Goal: Task Accomplishment & Management: Complete application form

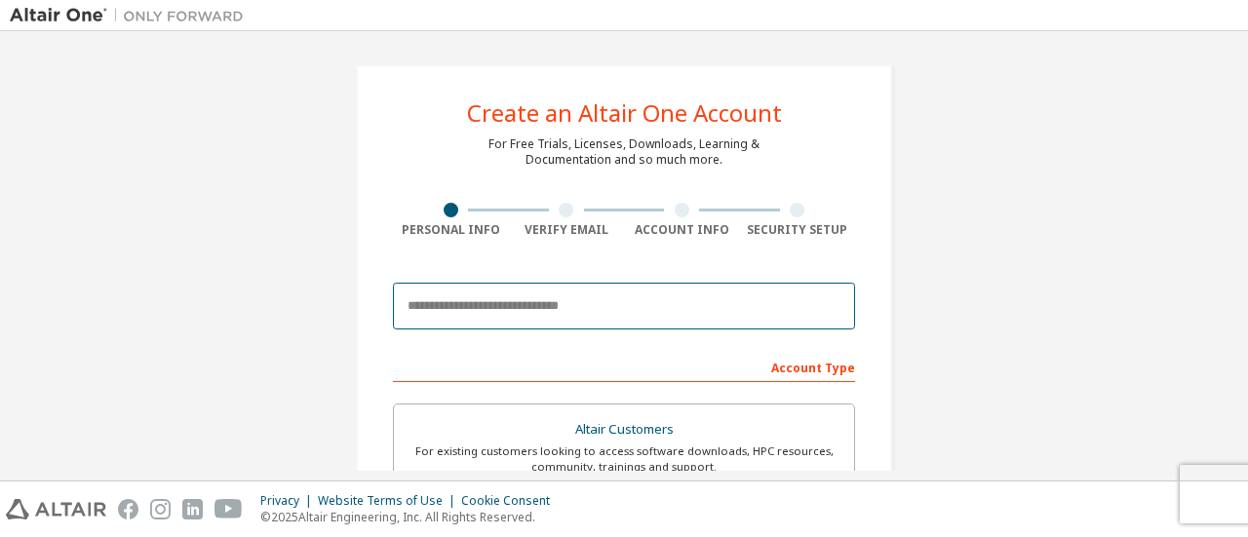
click at [595, 307] on input "email" at bounding box center [624, 306] width 462 height 47
type input "**********"
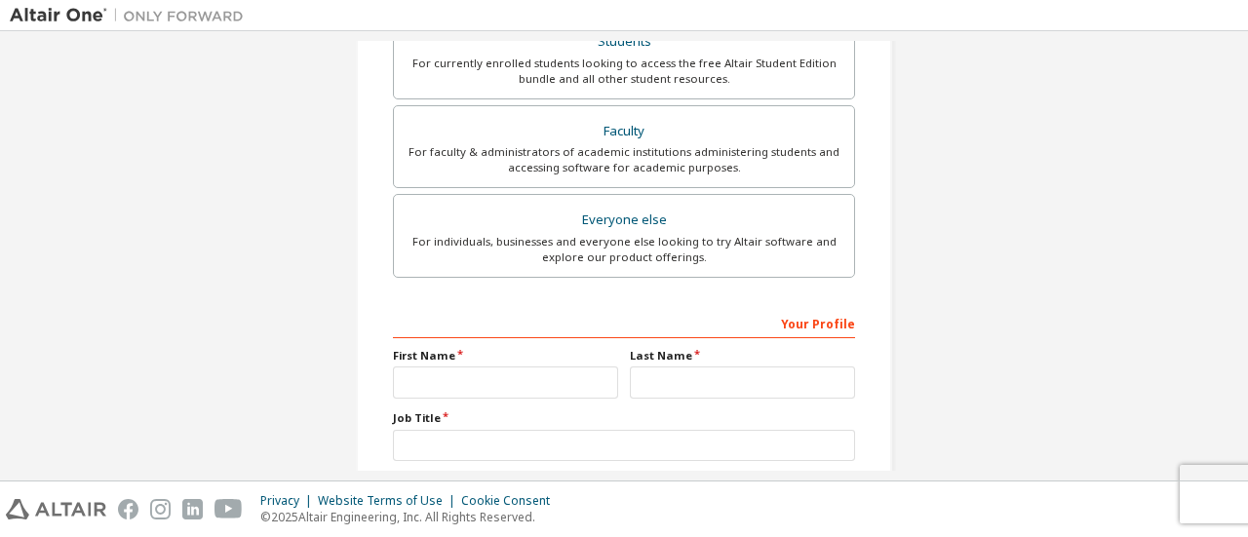
scroll to position [585, 0]
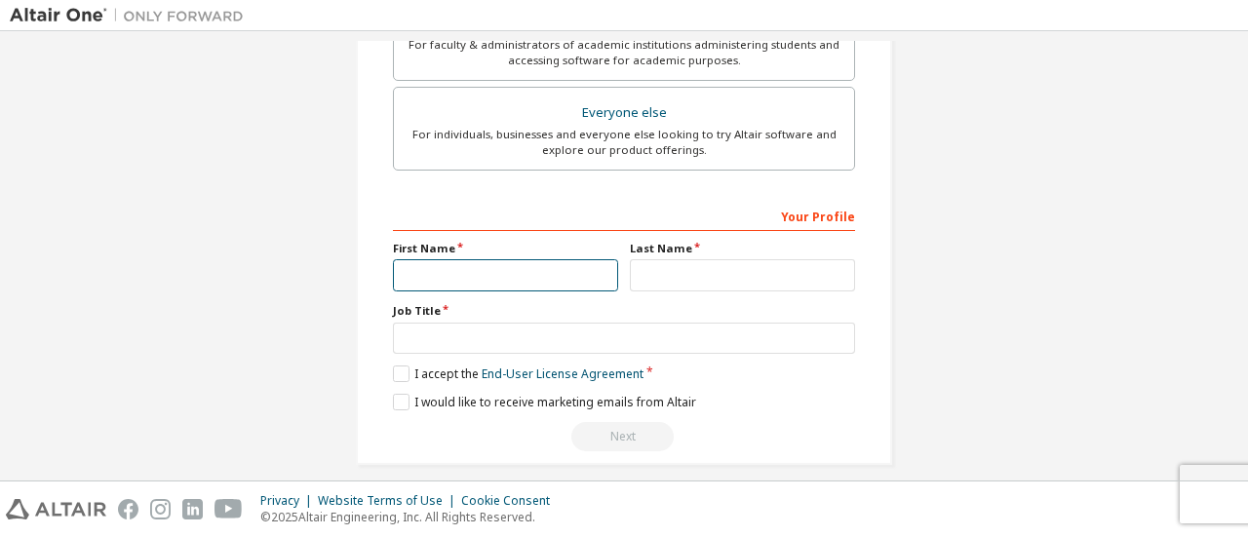
click at [525, 284] on input "text" at bounding box center [505, 275] width 225 height 32
type input "******"
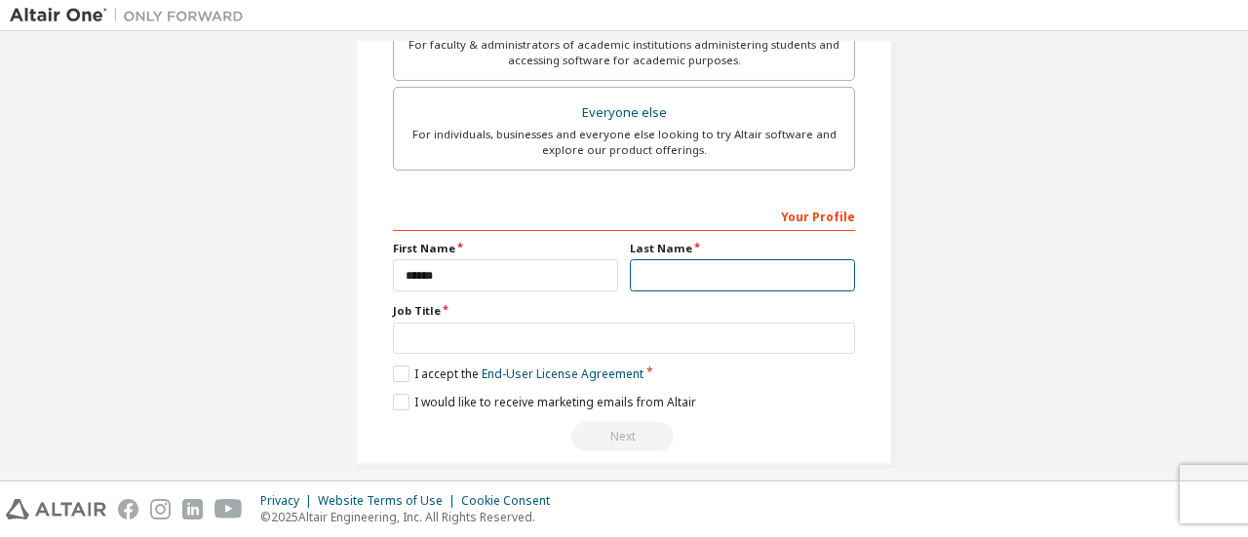
click at [675, 283] on input "text" at bounding box center [742, 275] width 225 height 32
click at [641, 268] on input "*****" at bounding box center [742, 275] width 225 height 32
click at [681, 277] on input "*****" at bounding box center [742, 275] width 225 height 32
type input "**********"
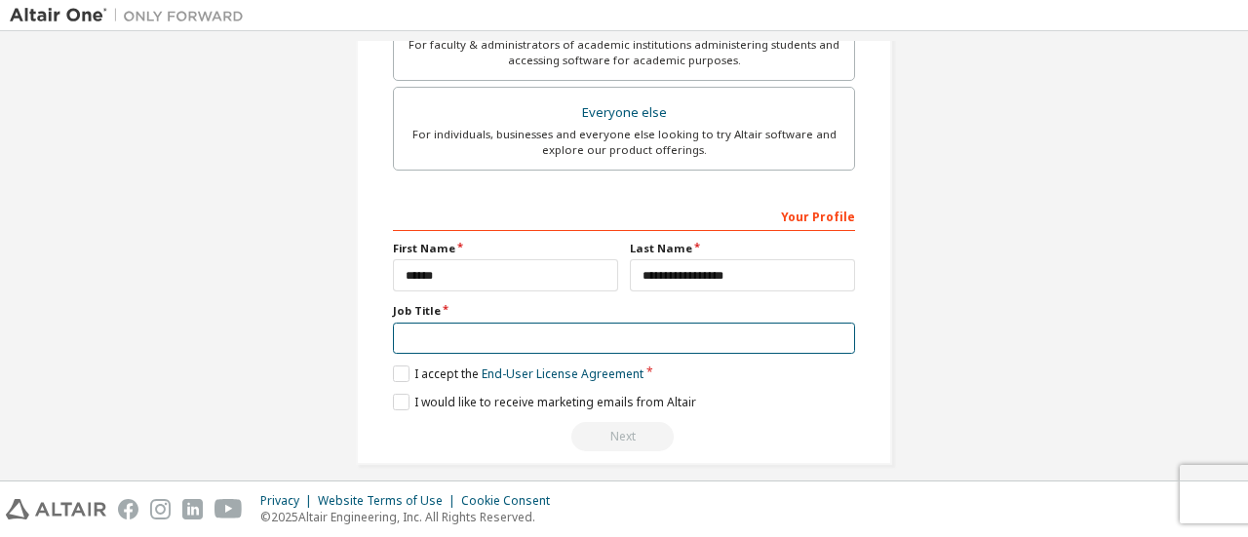
click at [658, 328] on input "text" at bounding box center [624, 339] width 462 height 32
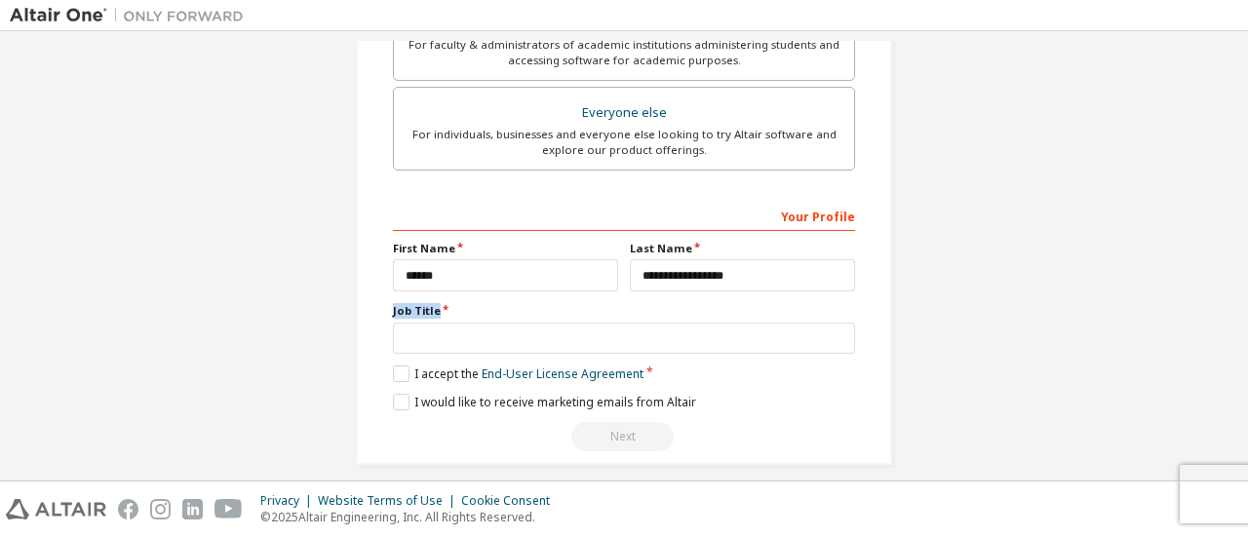
drag, startPoint x: 443, startPoint y: 302, endPoint x: 369, endPoint y: 306, distance: 74.2
copy label "Job Title"
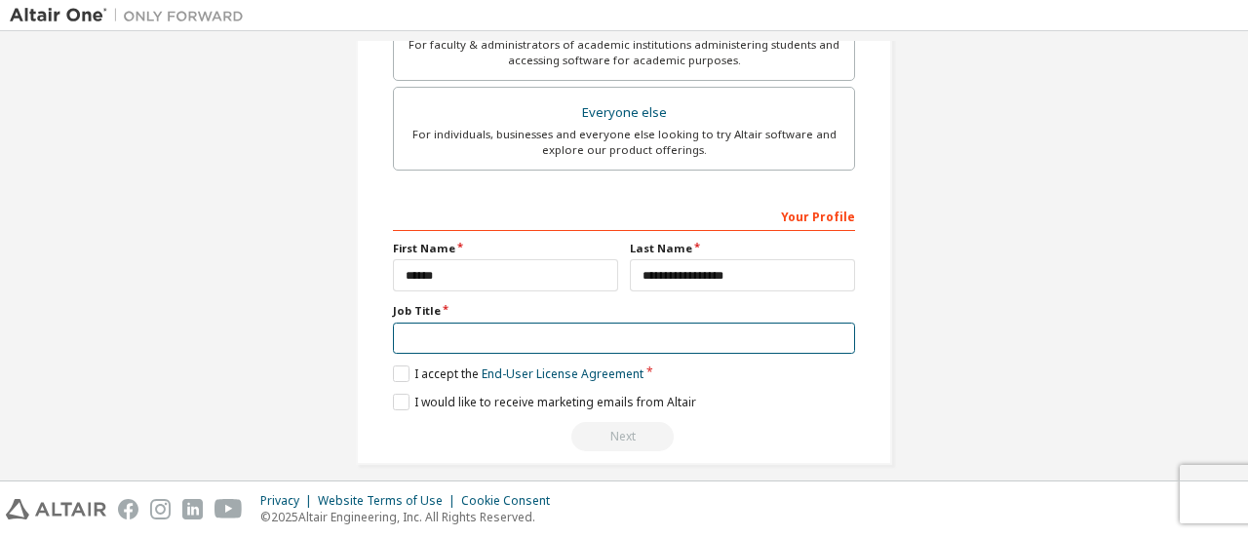
click at [509, 336] on input "text" at bounding box center [624, 339] width 462 height 32
type input "*******"
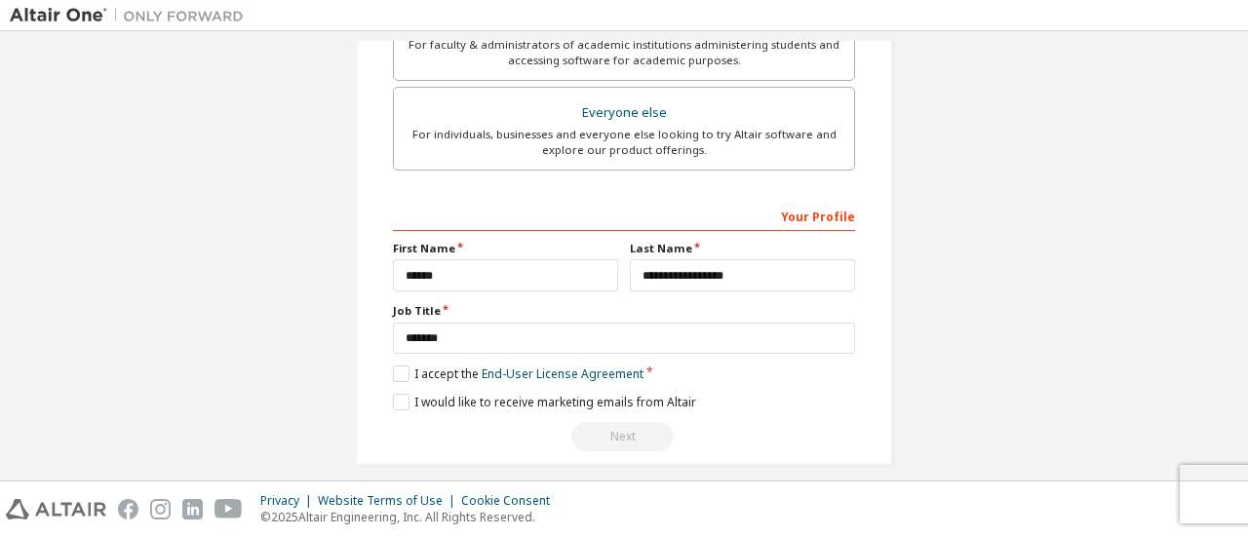
click at [393, 377] on div "**********" at bounding box center [624, 326] width 462 height 253
click at [402, 375] on label "I accept the End-User License Agreement" at bounding box center [518, 374] width 251 height 17
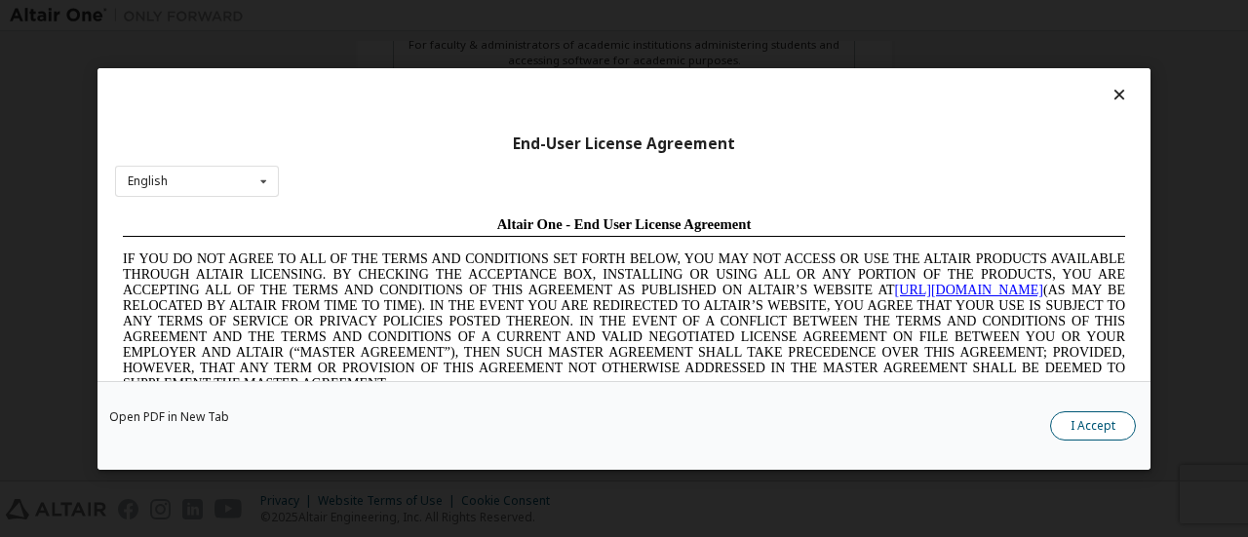
scroll to position [0, 0]
click at [1116, 422] on button "I Accept" at bounding box center [1093, 425] width 86 height 29
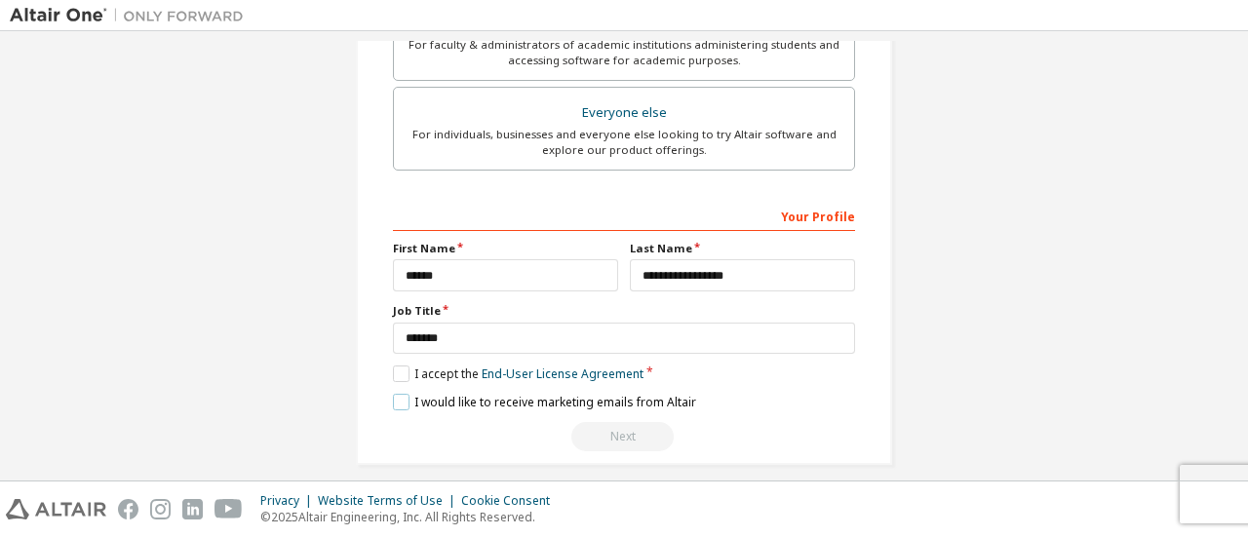
click at [396, 399] on label "I would like to receive marketing emails from Altair" at bounding box center [544, 402] width 303 height 17
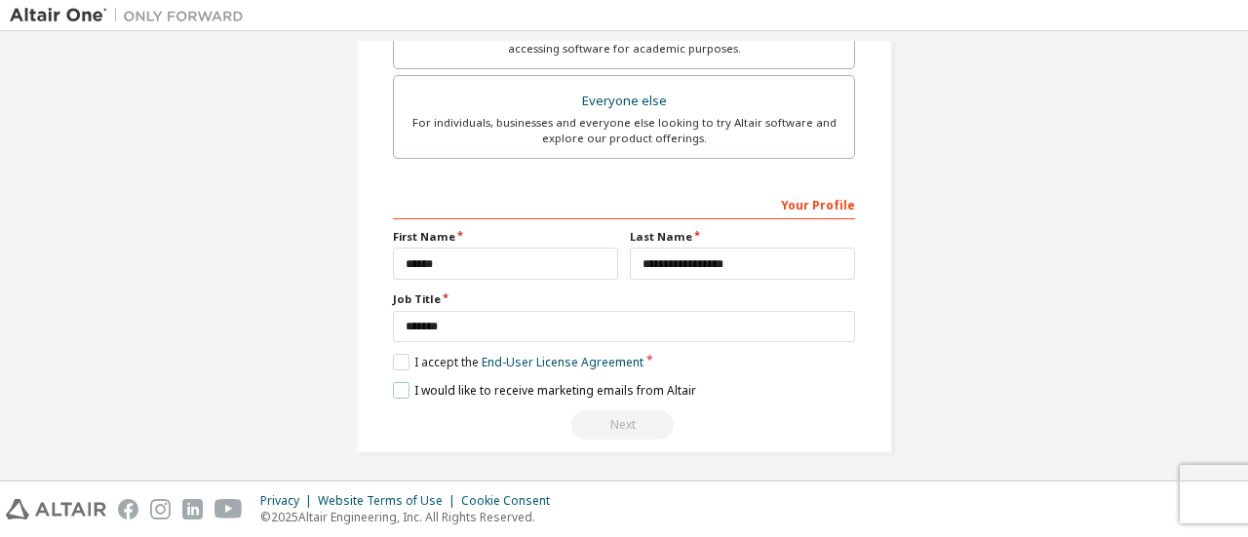
click at [398, 389] on label "I would like to receive marketing emails from Altair" at bounding box center [544, 390] width 303 height 17
drag, startPoint x: 701, startPoint y: 384, endPoint x: 467, endPoint y: 389, distance: 234.1
click at [484, 389] on div "I would like to receive marketing emails from Altair" at bounding box center [624, 390] width 462 height 17
click at [404, 382] on label "I would like to receive marketing emails from Altair" at bounding box center [544, 390] width 303 height 17
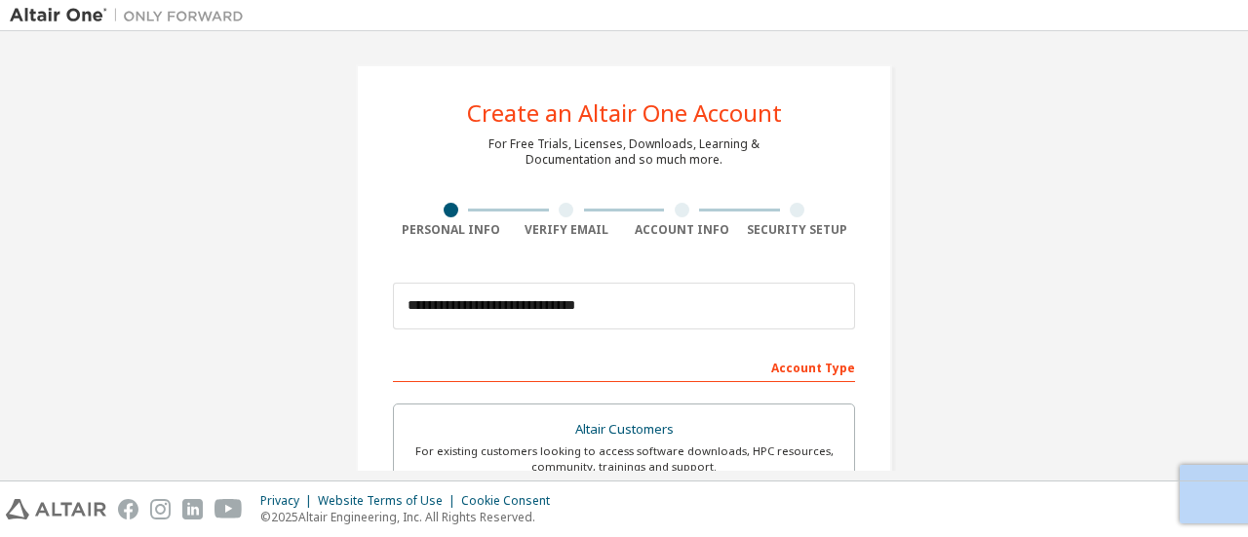
scroll to position [0, 0]
drag, startPoint x: 624, startPoint y: 108, endPoint x: 554, endPoint y: 115, distance: 70.6
click at [554, 115] on div "Create an Altair One Account" at bounding box center [624, 112] width 315 height 23
click at [634, 124] on div "Create an Altair One Account" at bounding box center [624, 112] width 315 height 23
drag, startPoint x: 632, startPoint y: 116, endPoint x: 575, endPoint y: 113, distance: 56.6
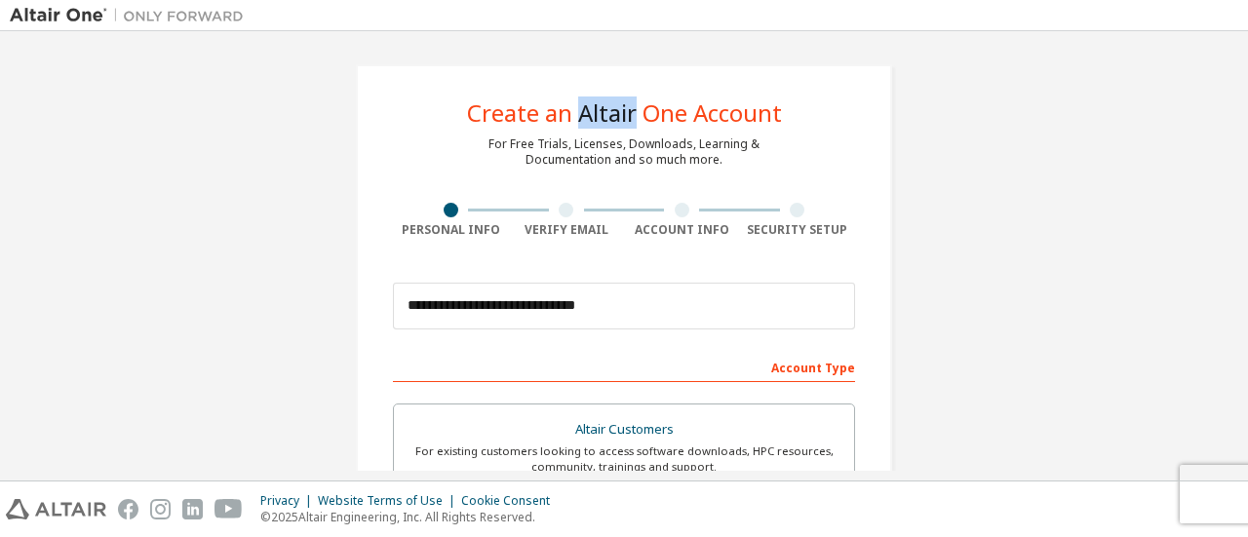
click at [575, 113] on div "Create an Altair One Account" at bounding box center [624, 112] width 315 height 23
copy div "Altair"
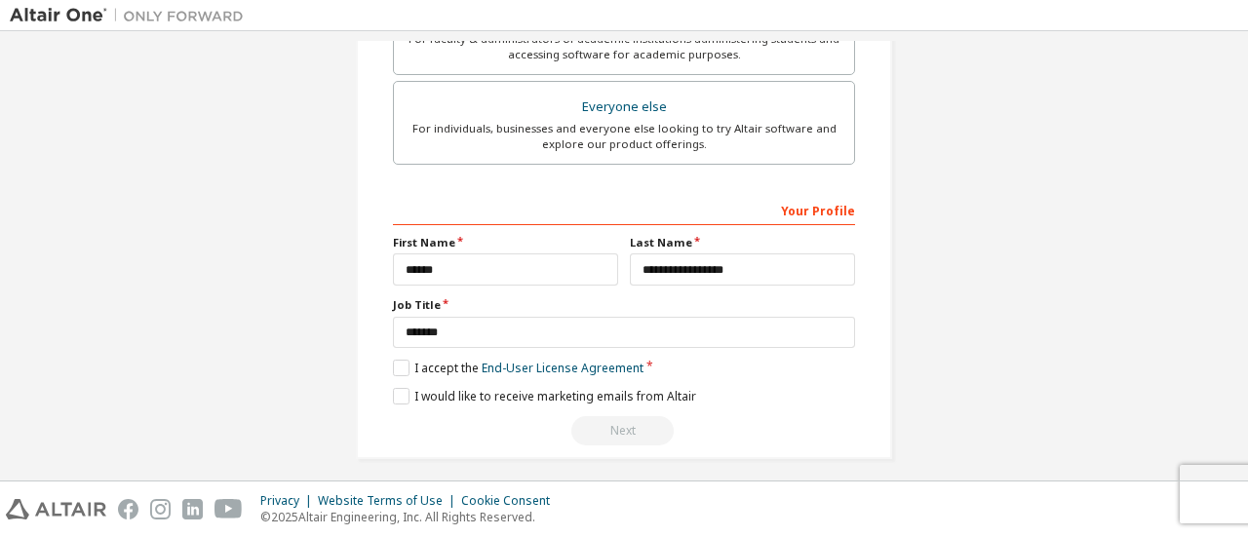
scroll to position [597, 0]
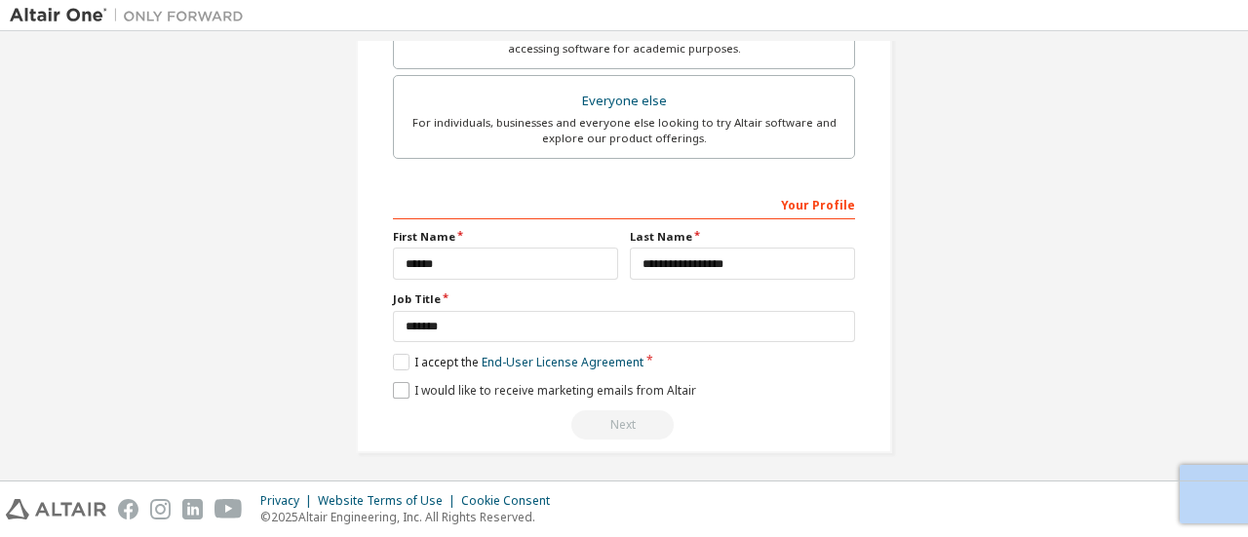
drag, startPoint x: 695, startPoint y: 386, endPoint x: 534, endPoint y: 393, distance: 161.1
click at [534, 393] on div "I would like to receive marketing emails from Altair" at bounding box center [624, 390] width 462 height 17
click at [393, 386] on label "I would like to receive marketing emails from Altair" at bounding box center [544, 390] width 303 height 17
click at [561, 354] on link "End-User License Agreement" at bounding box center [563, 362] width 162 height 17
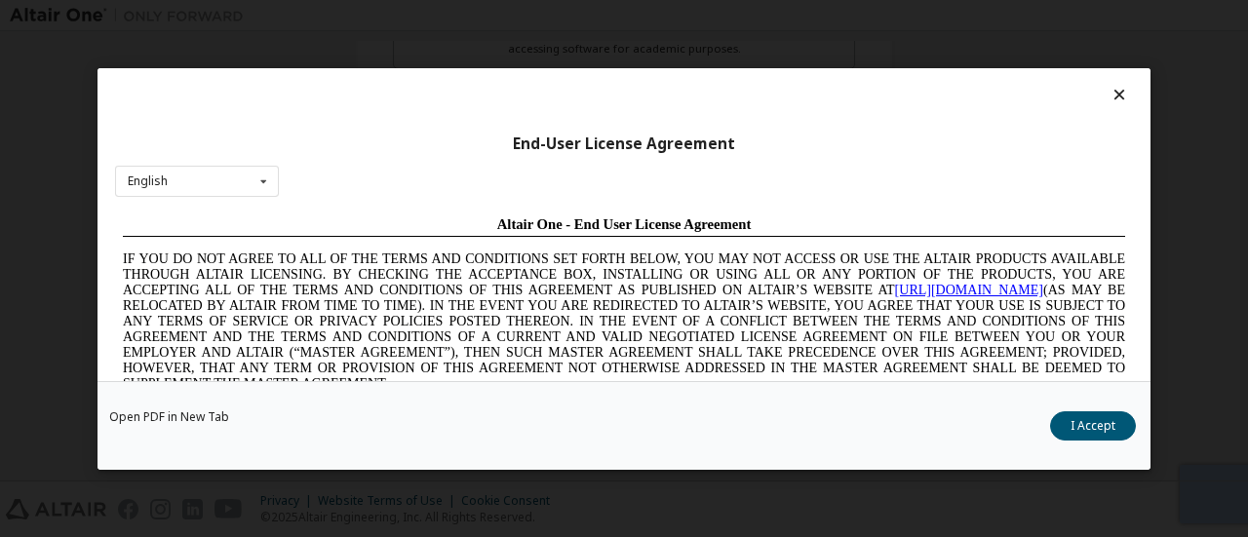
scroll to position [0, 0]
click at [1090, 422] on button "I Accept" at bounding box center [1093, 425] width 86 height 29
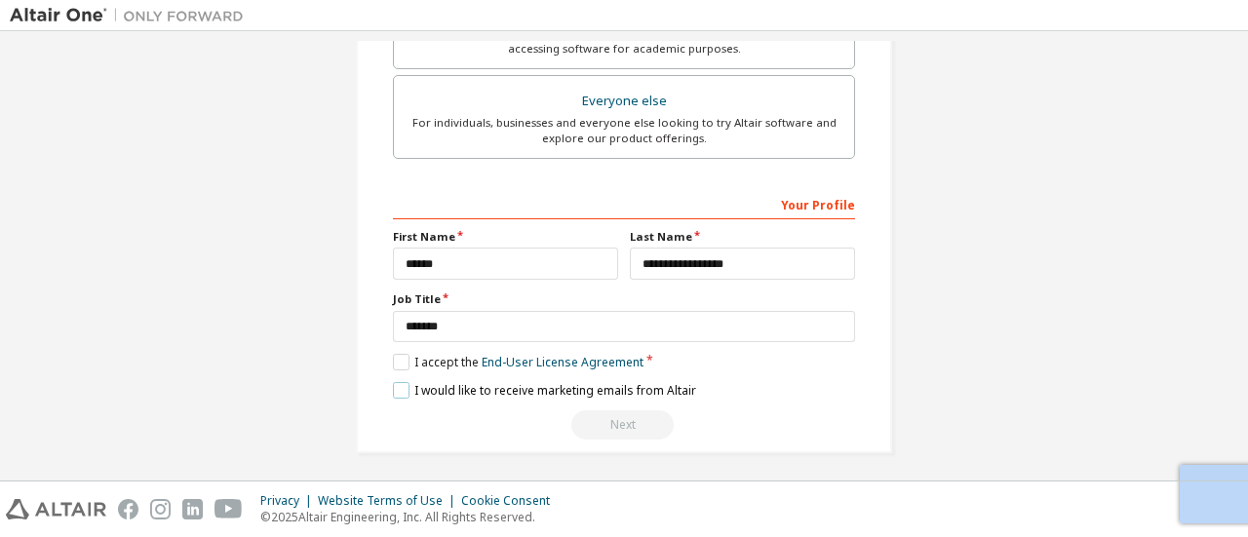
click at [394, 387] on label "I would like to receive marketing emails from Altair" at bounding box center [544, 390] width 303 height 17
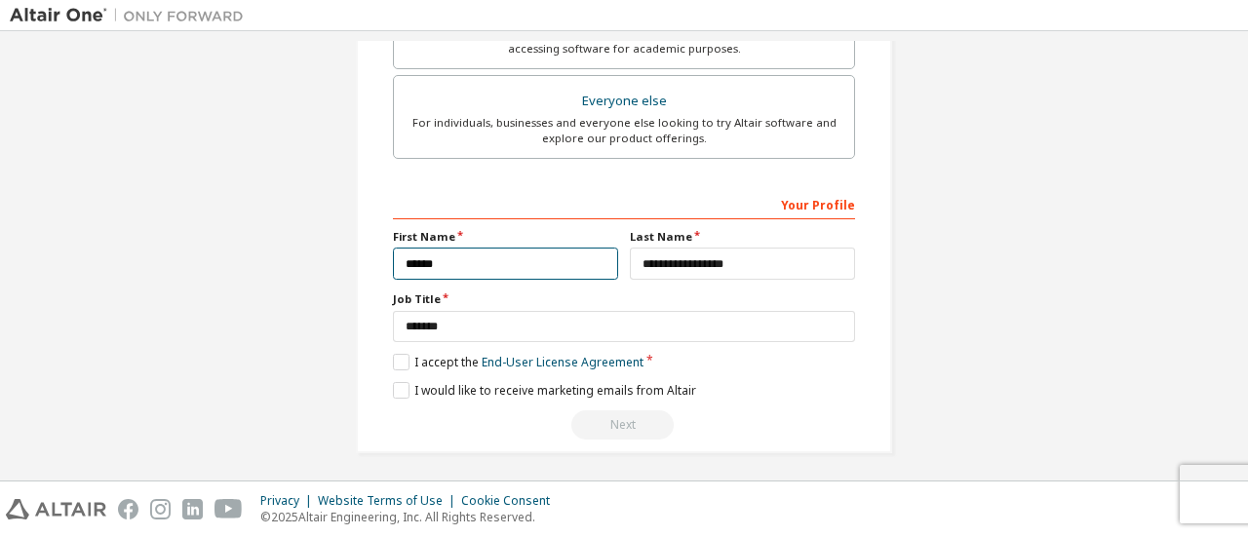
click at [541, 258] on input "******" at bounding box center [505, 264] width 225 height 32
type input "******"
click at [770, 397] on div "**********" at bounding box center [624, 314] width 462 height 253
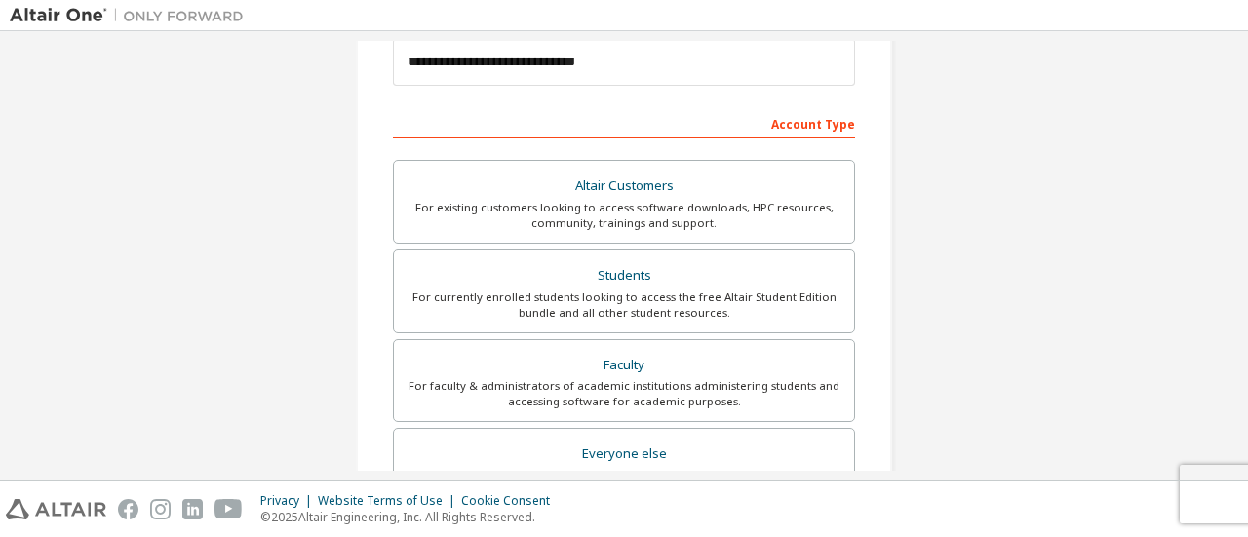
scroll to position [12, 0]
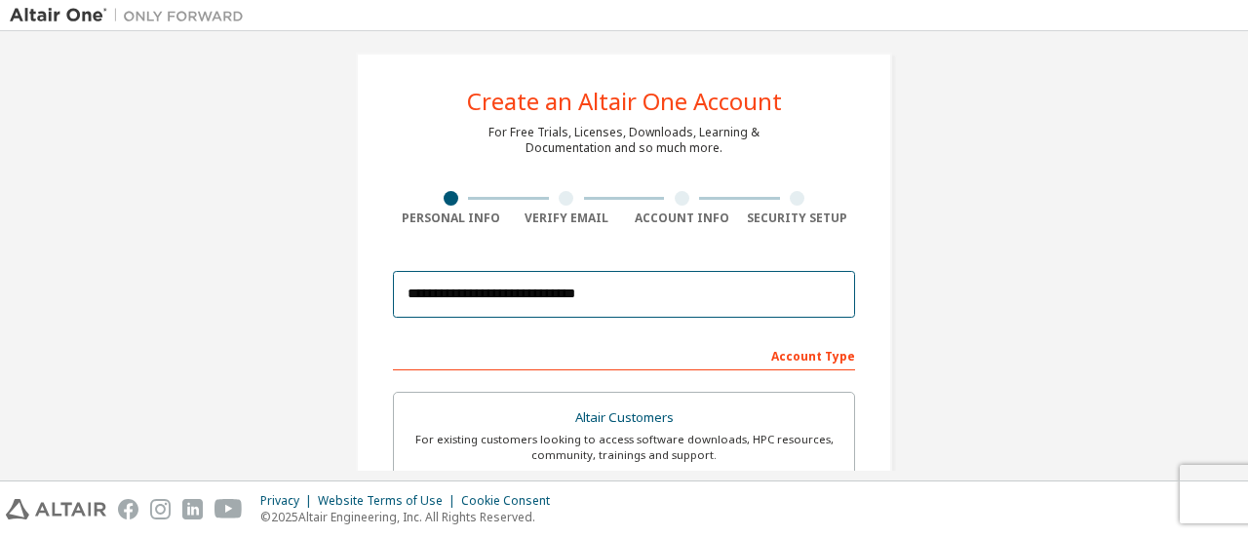
click at [649, 294] on input "**********" at bounding box center [624, 294] width 462 height 47
click at [402, 291] on input "**********" at bounding box center [624, 294] width 462 height 47
click at [616, 301] on input "**********" at bounding box center [624, 294] width 462 height 47
type input "**********"
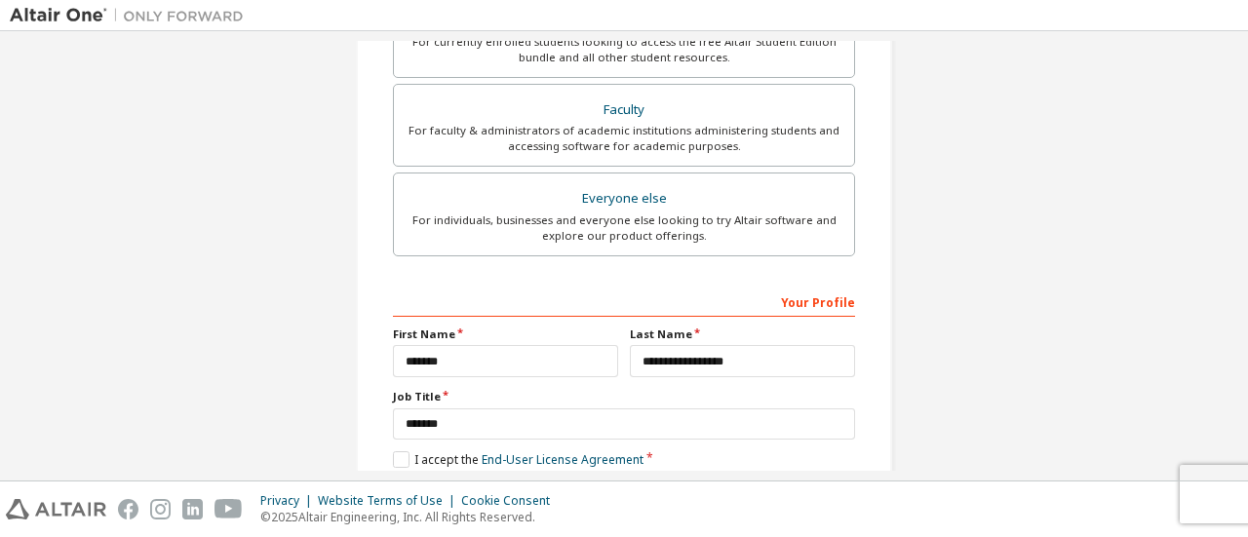
scroll to position [597, 0]
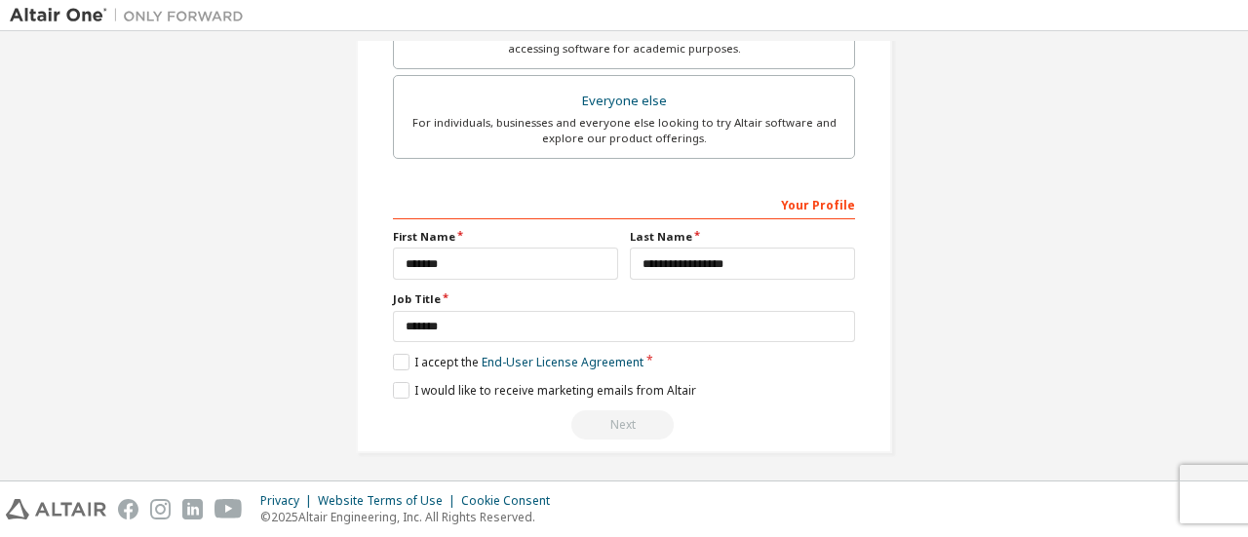
click at [731, 386] on div "I would like to receive marketing emails from Altair" at bounding box center [624, 390] width 462 height 17
click at [833, 200] on div "Your Profile" at bounding box center [624, 203] width 462 height 31
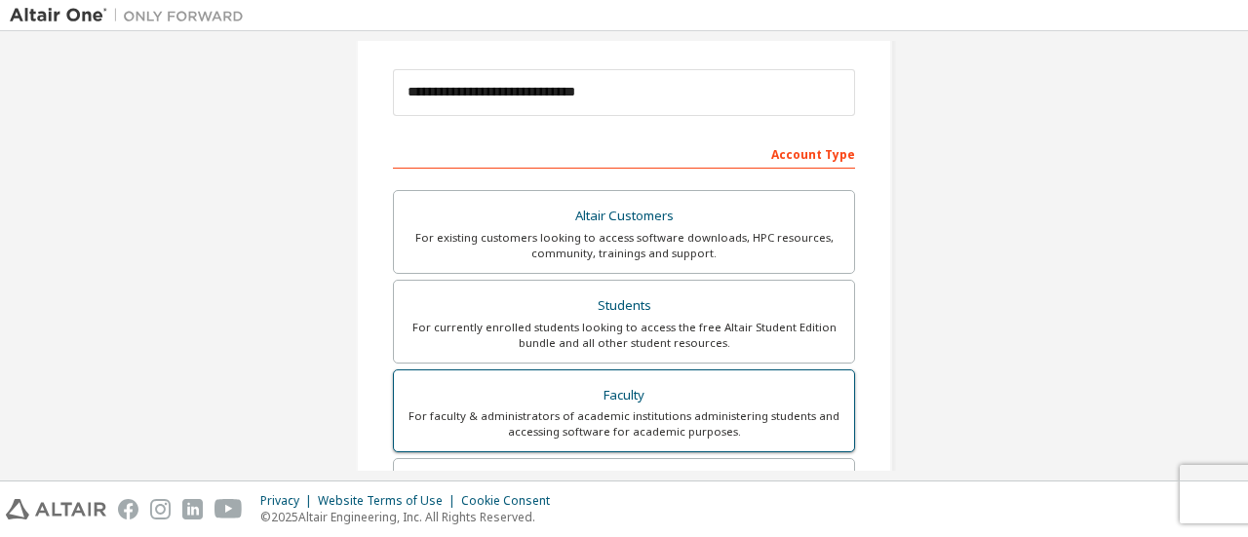
scroll to position [207, 0]
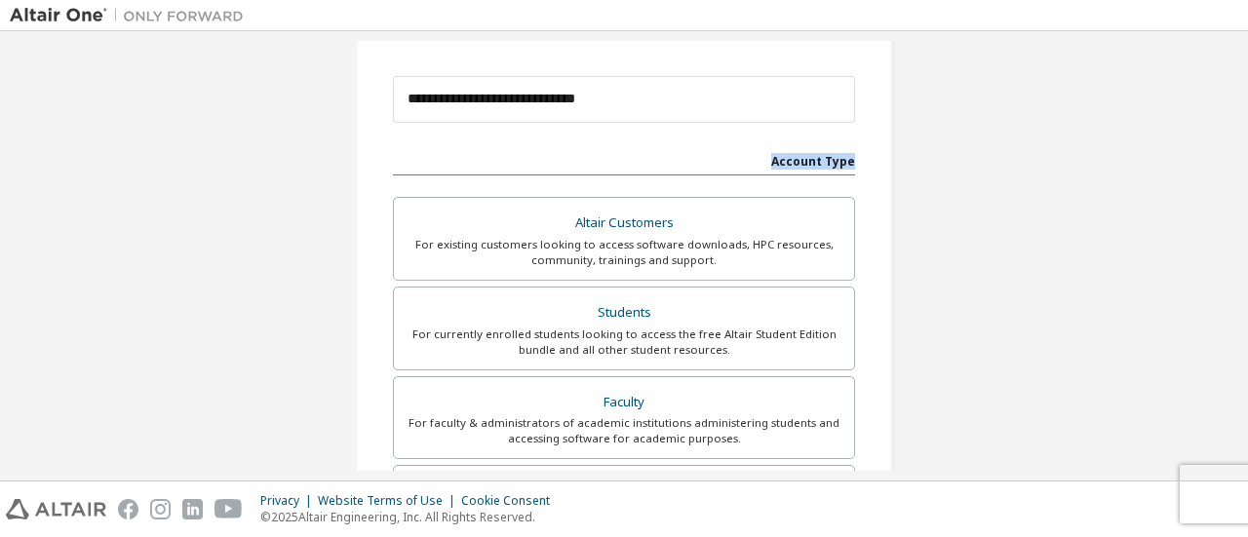
drag, startPoint x: 852, startPoint y: 161, endPoint x: 751, endPoint y: 166, distance: 101.5
click at [751, 166] on div "**********" at bounding box center [624, 351] width 536 height 986
copy div "Account Type"
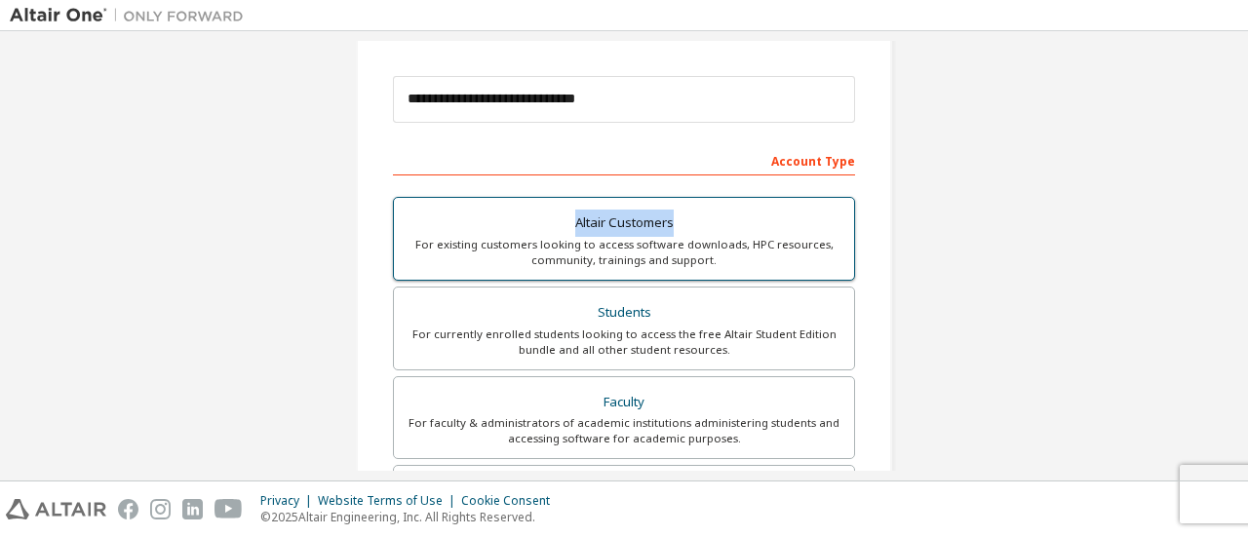
drag, startPoint x: 677, startPoint y: 221, endPoint x: 534, endPoint y: 221, distance: 142.4
click at [534, 221] on div "Altair Customers" at bounding box center [624, 223] width 437 height 27
copy div "Altair Customers"
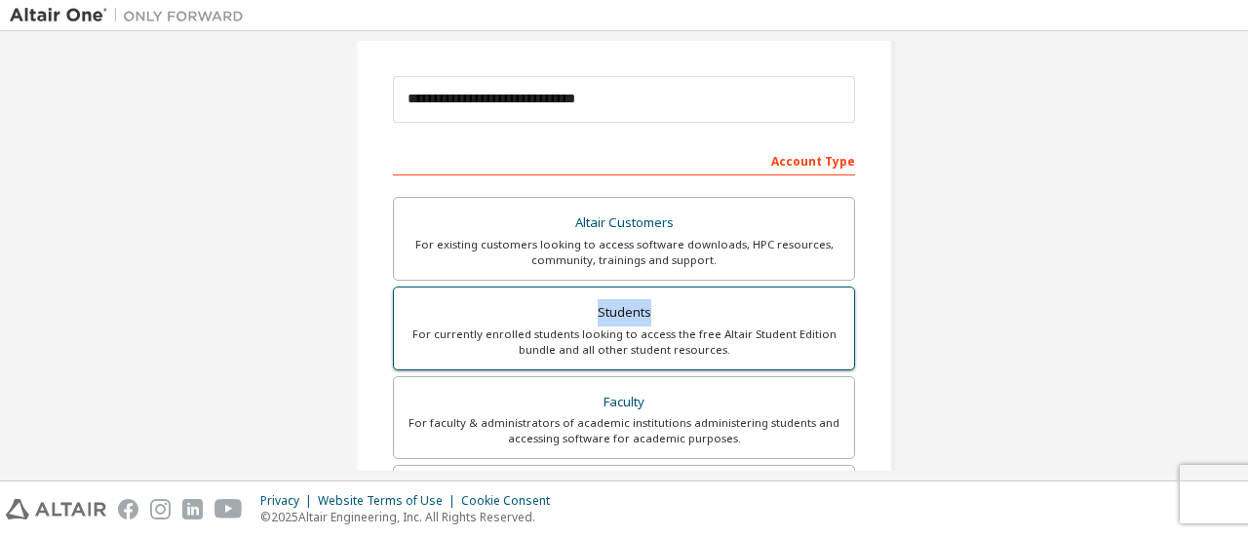
drag, startPoint x: 655, startPoint y: 303, endPoint x: 570, endPoint y: 310, distance: 86.1
click at [570, 310] on div "Students" at bounding box center [624, 312] width 437 height 27
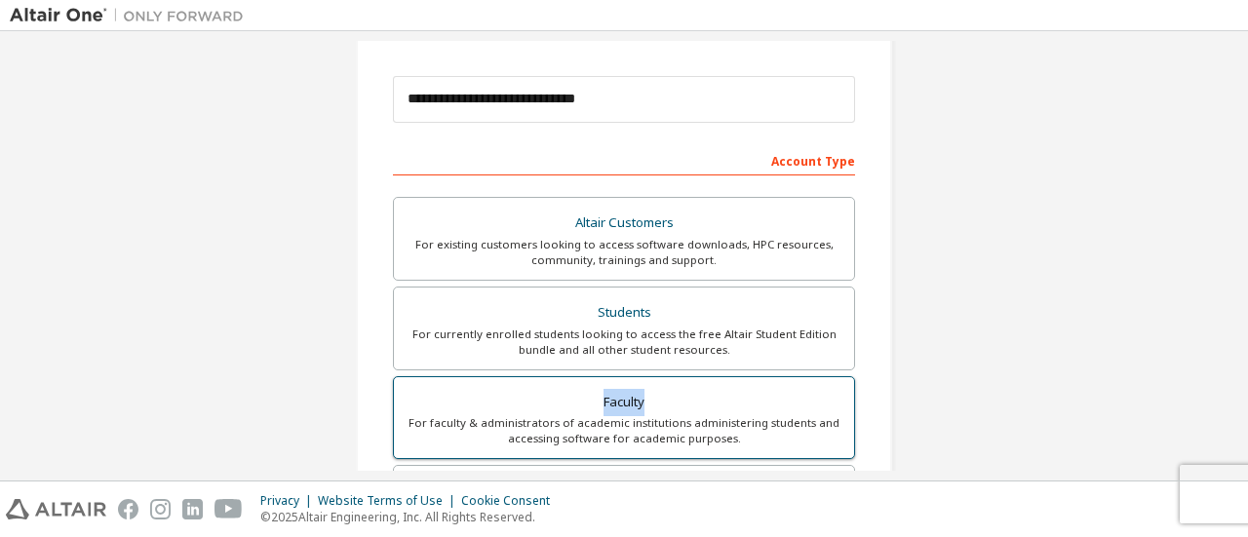
drag, startPoint x: 653, startPoint y: 395, endPoint x: 562, endPoint y: 395, distance: 91.7
click at [562, 395] on div "Faculty" at bounding box center [624, 402] width 437 height 27
copy div "Faculty"
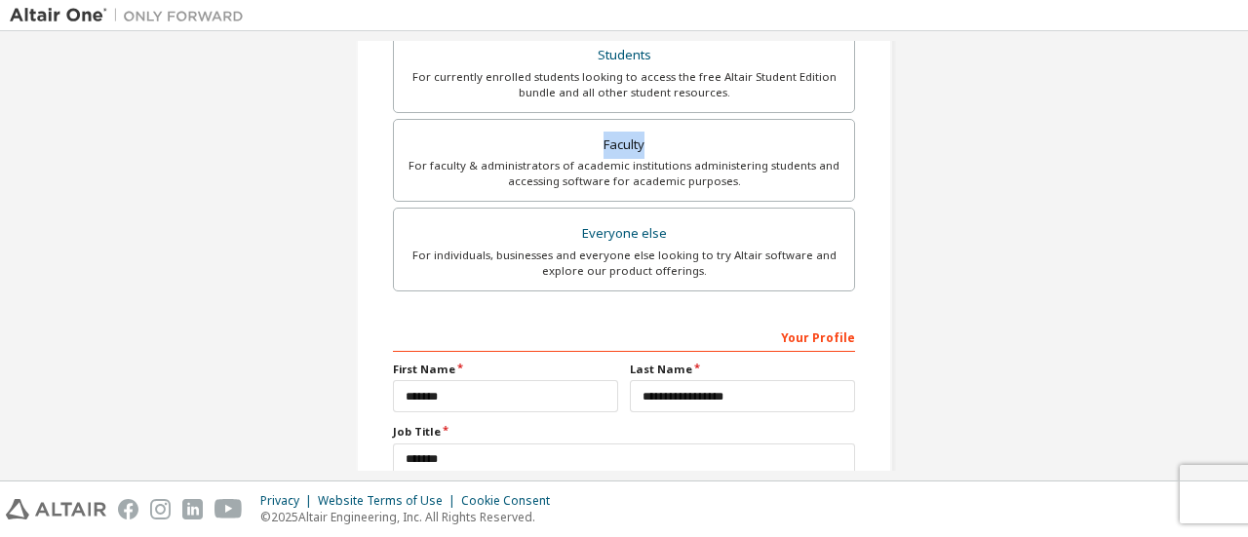
scroll to position [499, 0]
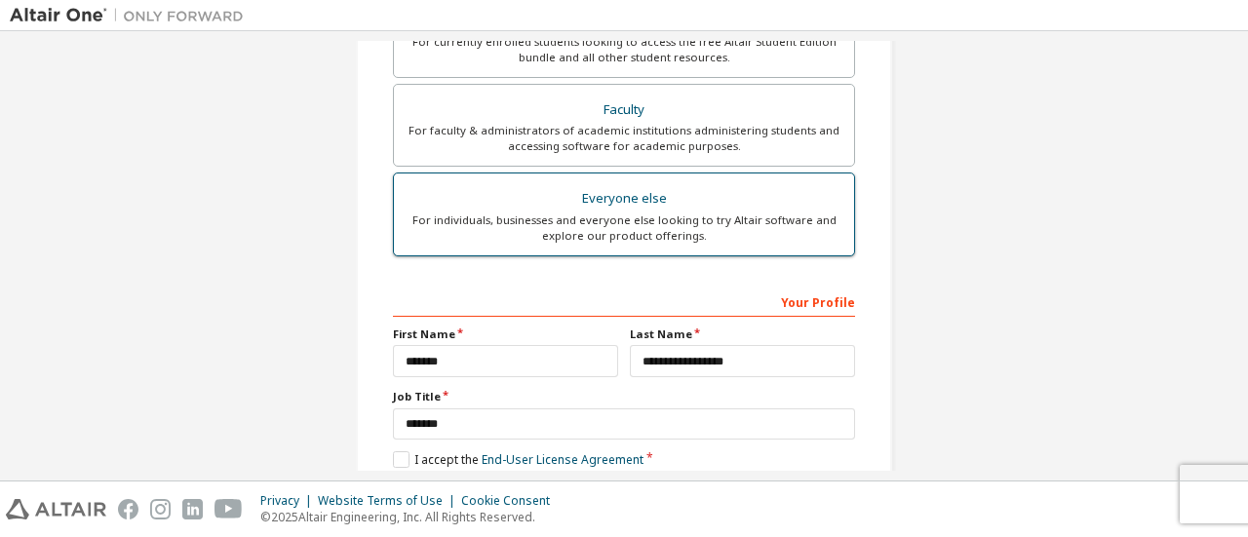
click at [677, 189] on div "Everyone else" at bounding box center [624, 198] width 437 height 27
drag, startPoint x: 661, startPoint y: 196, endPoint x: 505, endPoint y: 196, distance: 156.0
click at [505, 196] on div "Everyone else" at bounding box center [624, 198] width 437 height 27
copy div "Everyone else"
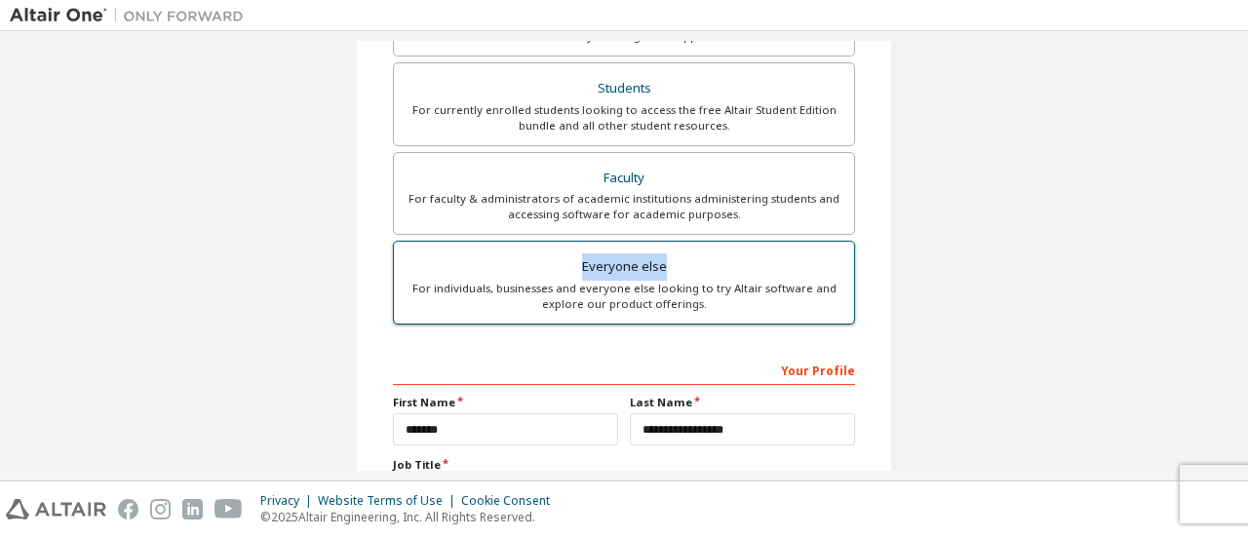
scroll to position [402, 0]
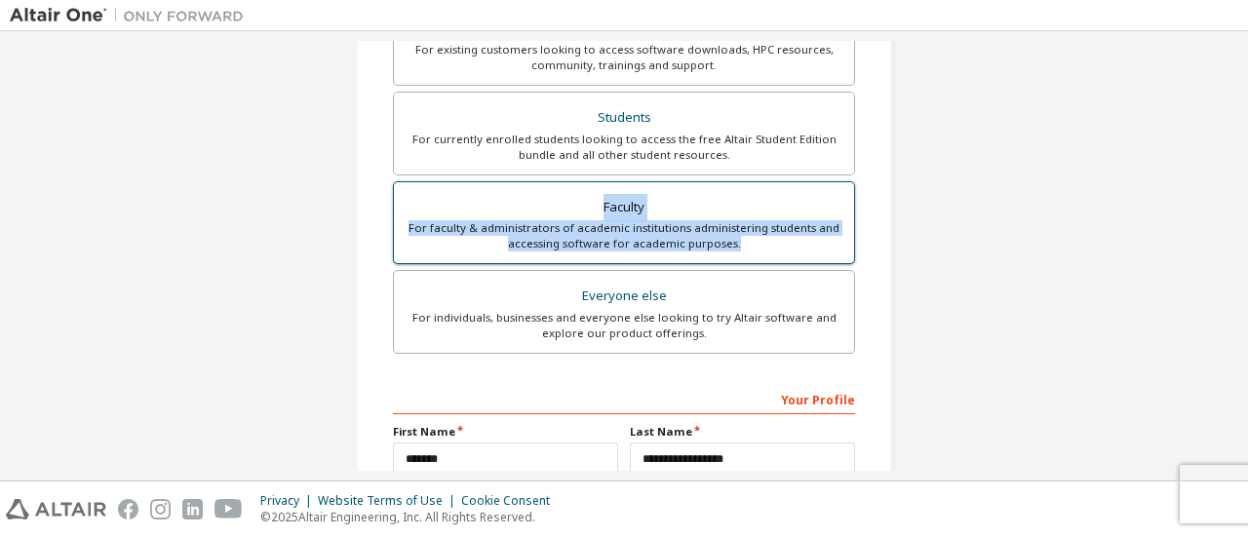
drag, startPoint x: 745, startPoint y: 240, endPoint x: 389, endPoint y: 216, distance: 356.8
click at [393, 216] on label "Faculty For faculty & administrators of academic institutions administering stu…" at bounding box center [624, 223] width 462 height 84
copy label "Faculty For faculty & administrators of academic institutions administering stu…"
click at [567, 210] on div "Faculty" at bounding box center [624, 207] width 437 height 27
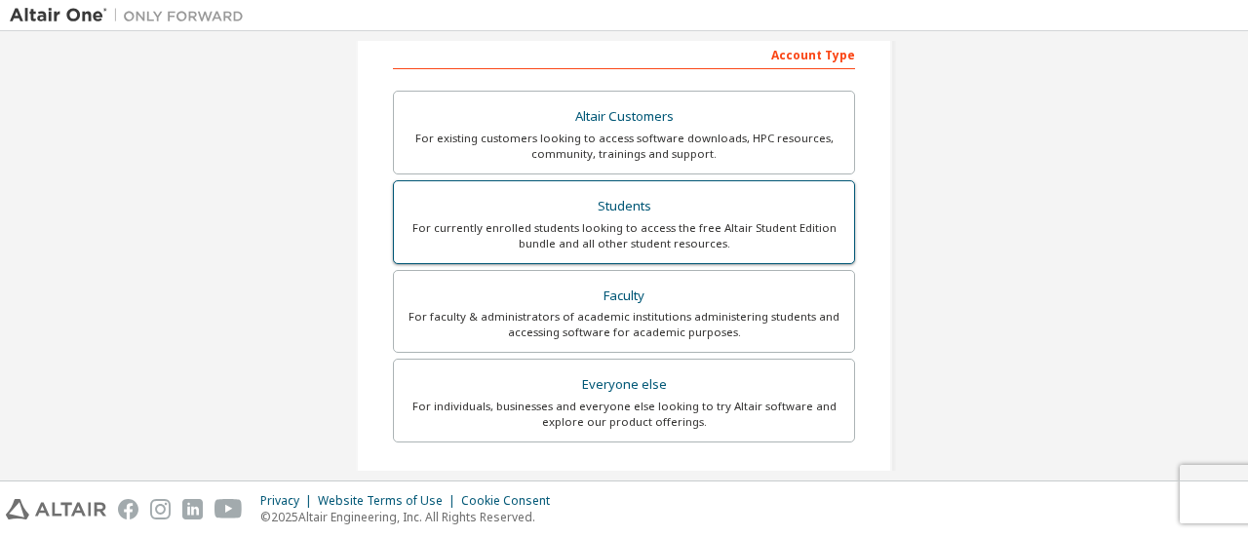
scroll to position [304, 0]
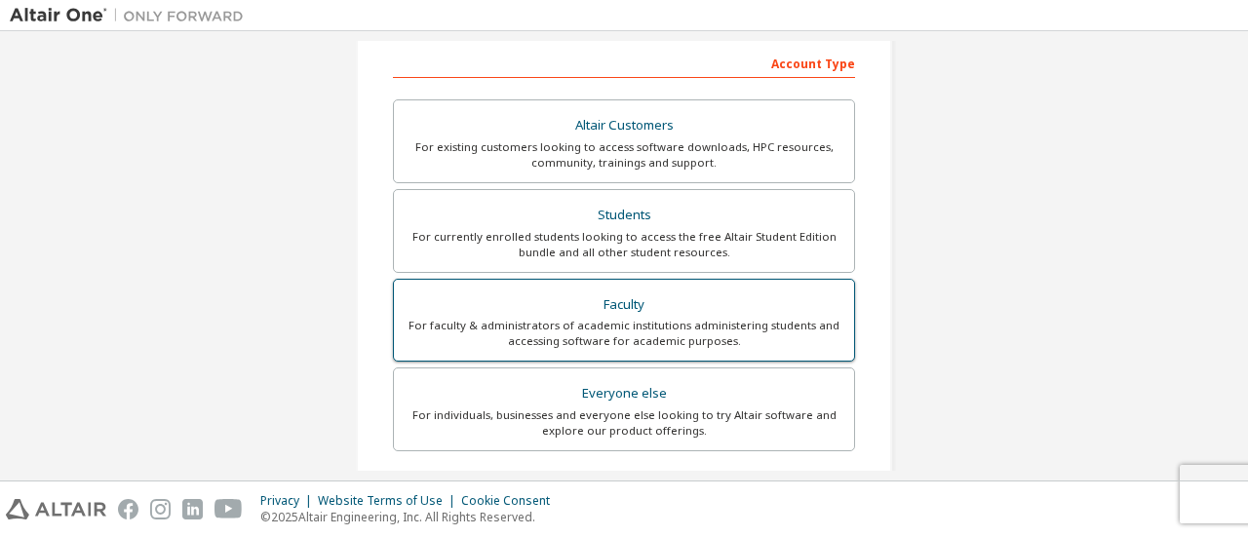
click at [598, 325] on div "For faculty & administrators of academic institutions administering students an…" at bounding box center [624, 333] width 437 height 31
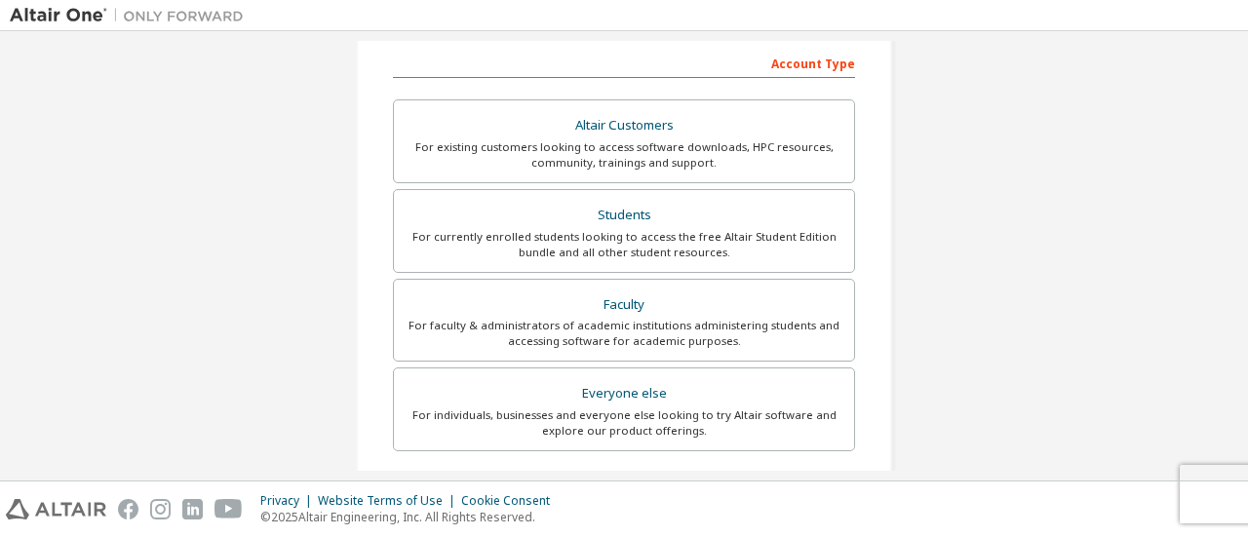
click at [778, 67] on div "Account Type" at bounding box center [624, 62] width 462 height 31
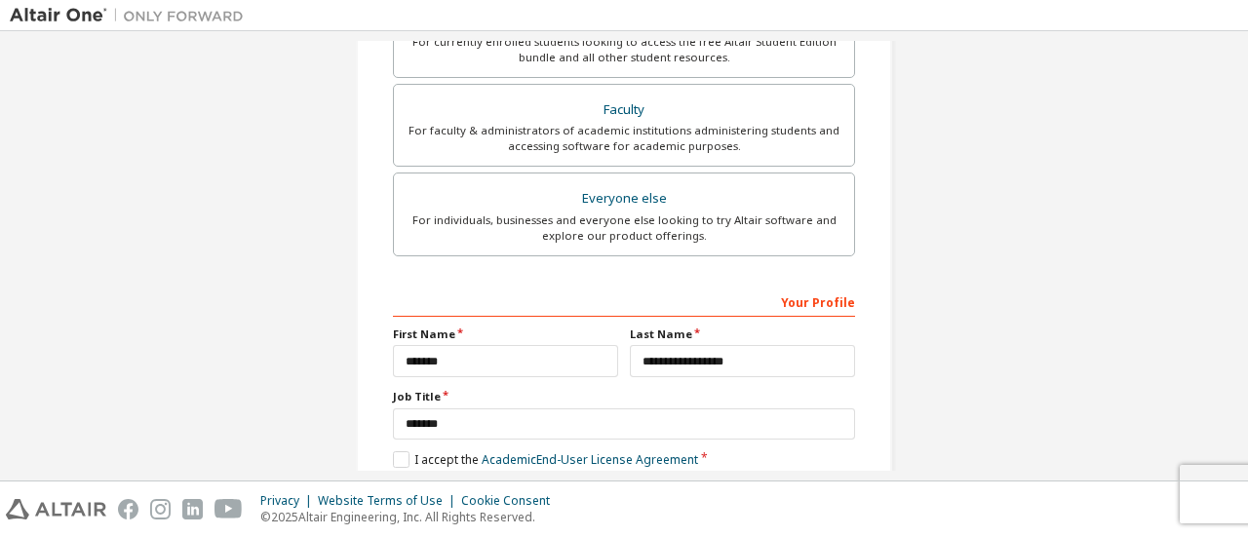
scroll to position [597, 0]
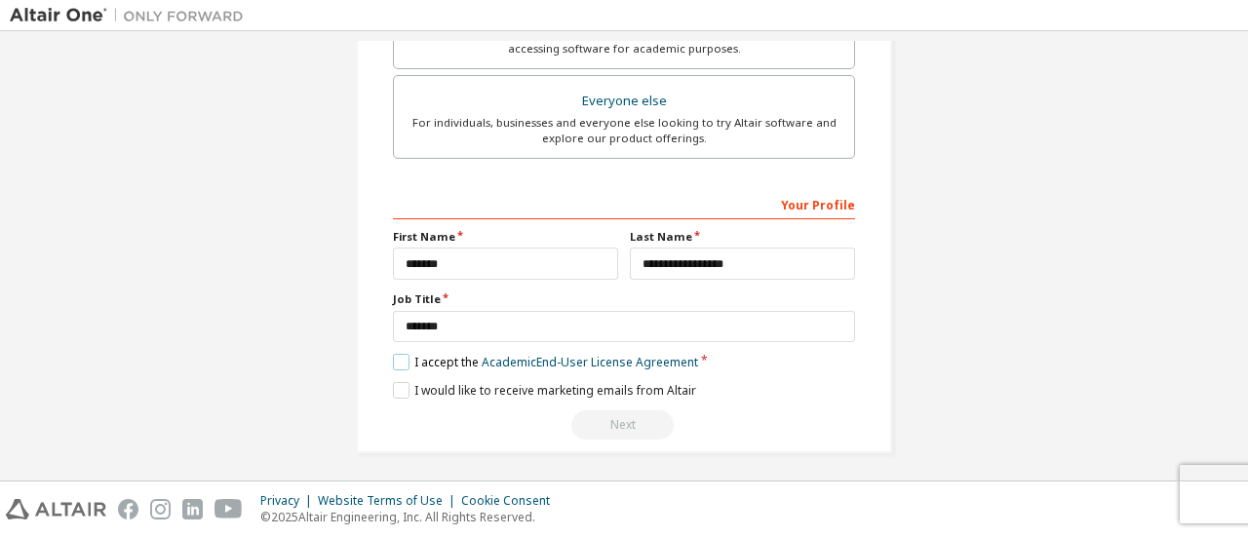
click at [401, 358] on label "I accept the Academic End-User License Agreement" at bounding box center [545, 362] width 305 height 17
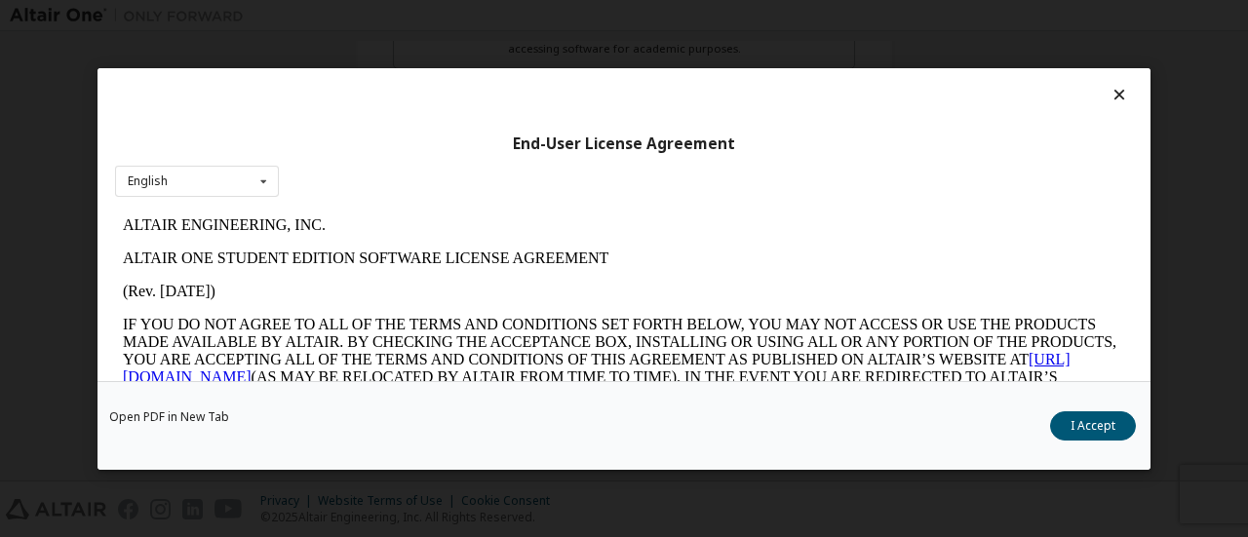
scroll to position [0, 0]
click at [1102, 426] on button "I Accept" at bounding box center [1093, 425] width 86 height 29
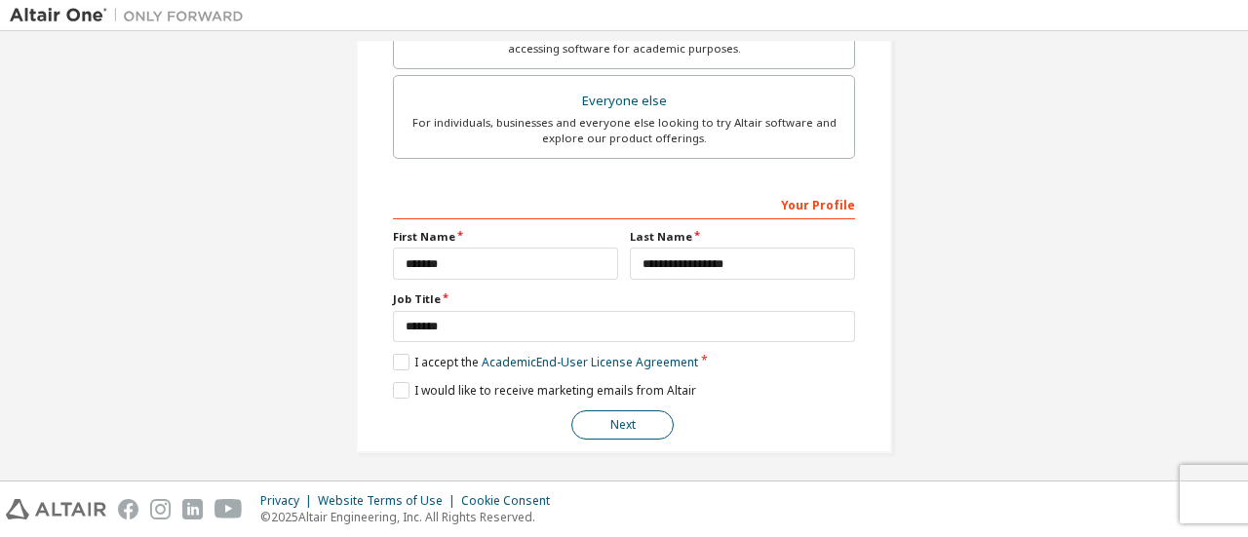
click at [609, 416] on button "Next" at bounding box center [623, 425] width 102 height 29
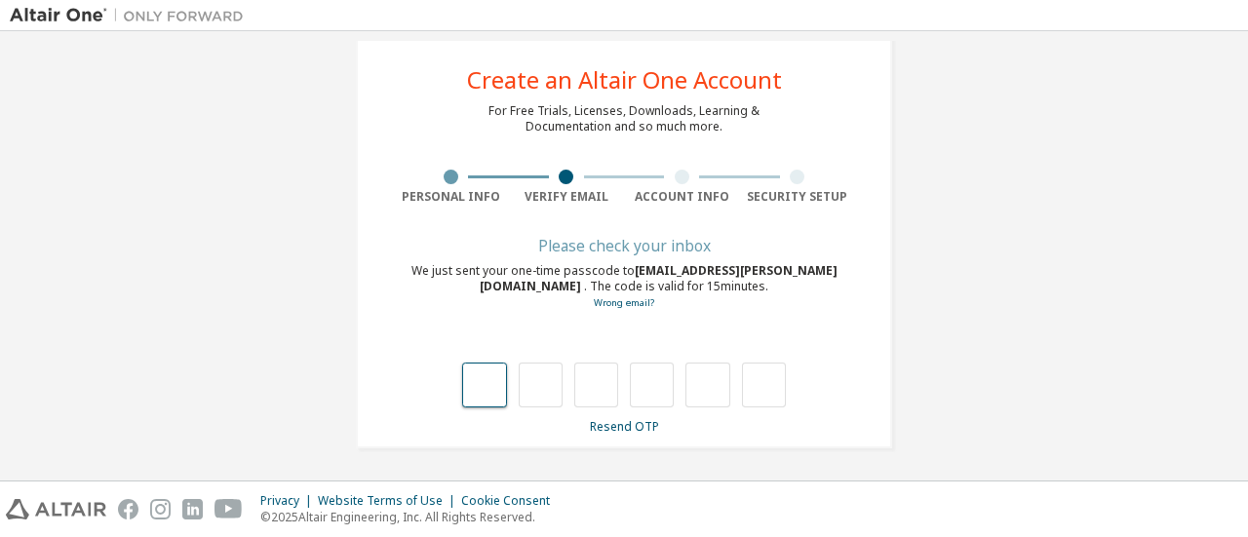
type input "*"
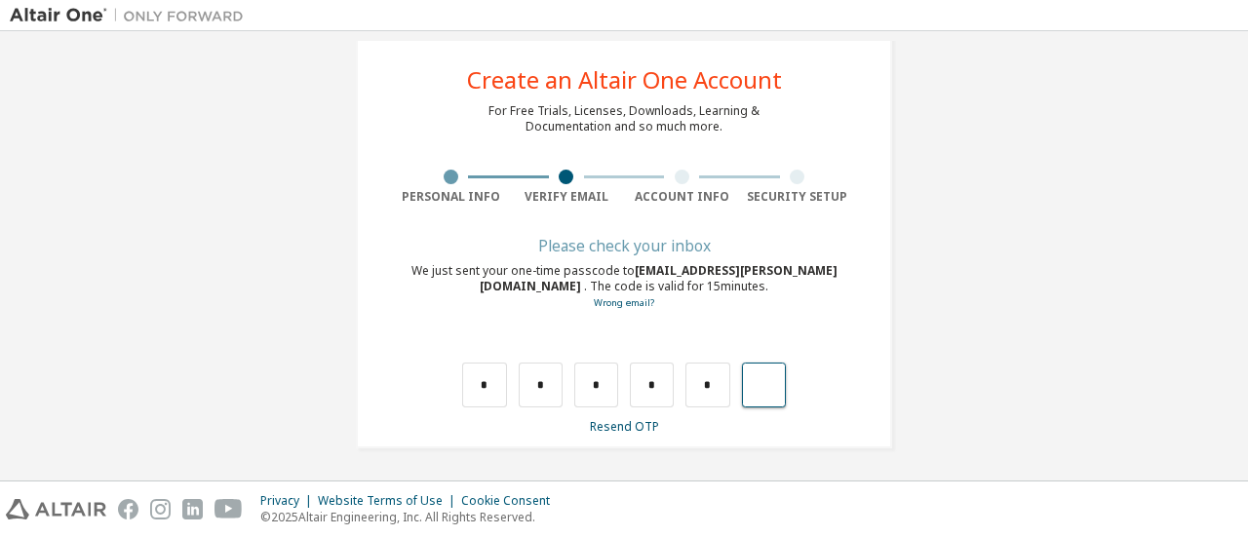
type input "*"
